Goal: Find specific page/section: Find specific page/section

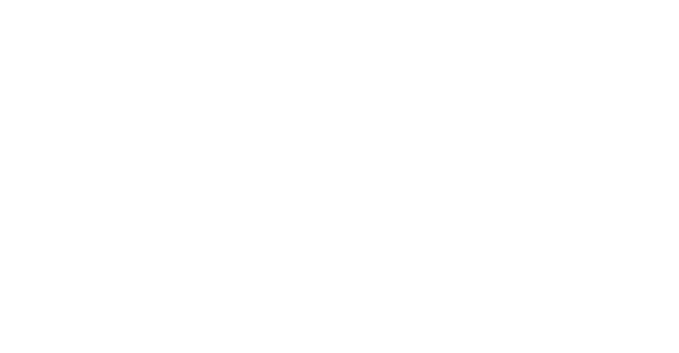
drag, startPoint x: 440, startPoint y: 22, endPoint x: 460, endPoint y: 20, distance: 19.7
click at [507, 24] on div at bounding box center [343, 176] width 679 height 353
click at [490, 16] on div at bounding box center [343, 176] width 679 height 353
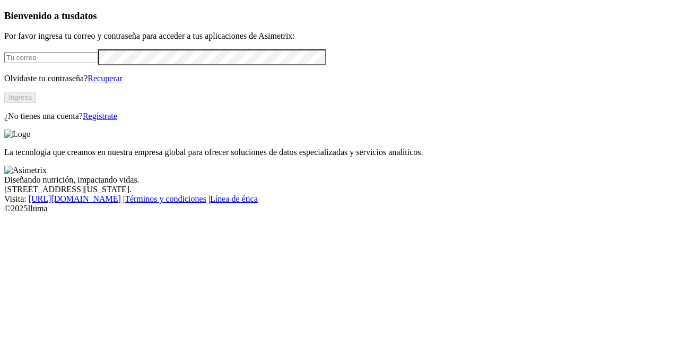
type input "esteban.valencia@asimetrix.co"
click at [36, 103] on button "Ingresa" at bounding box center [20, 97] width 32 height 11
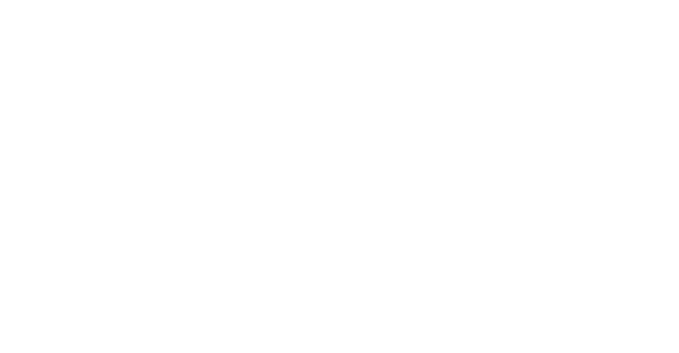
click at [488, 23] on div at bounding box center [343, 176] width 679 height 353
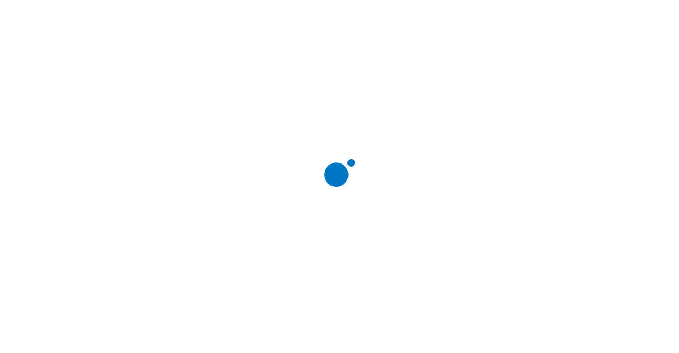
click at [484, 20] on div at bounding box center [343, 176] width 679 height 353
click at [533, 16] on div at bounding box center [343, 176] width 679 height 353
